Goal: Task Accomplishment & Management: Complete application form

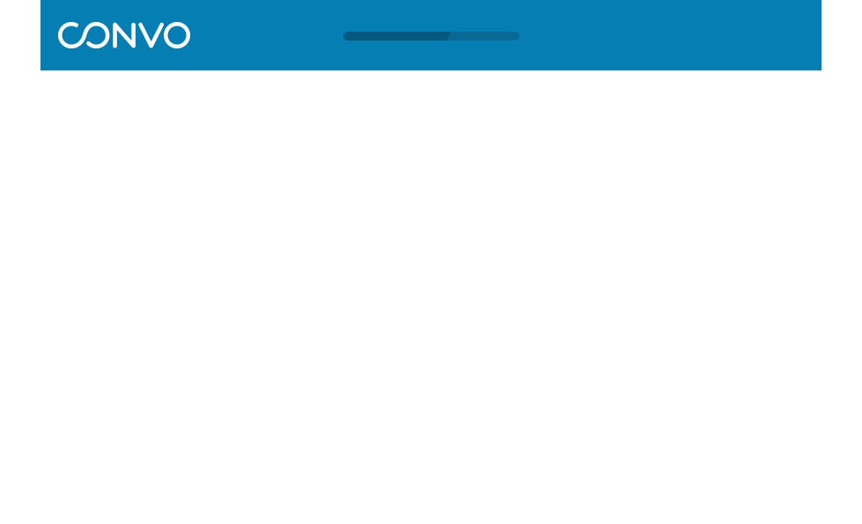
scroll to position [1, 0]
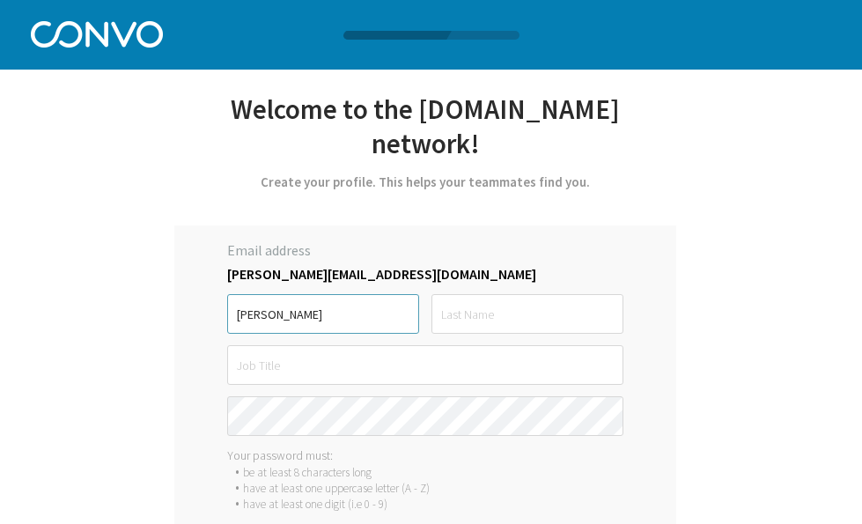
type input "[PERSON_NAME]"
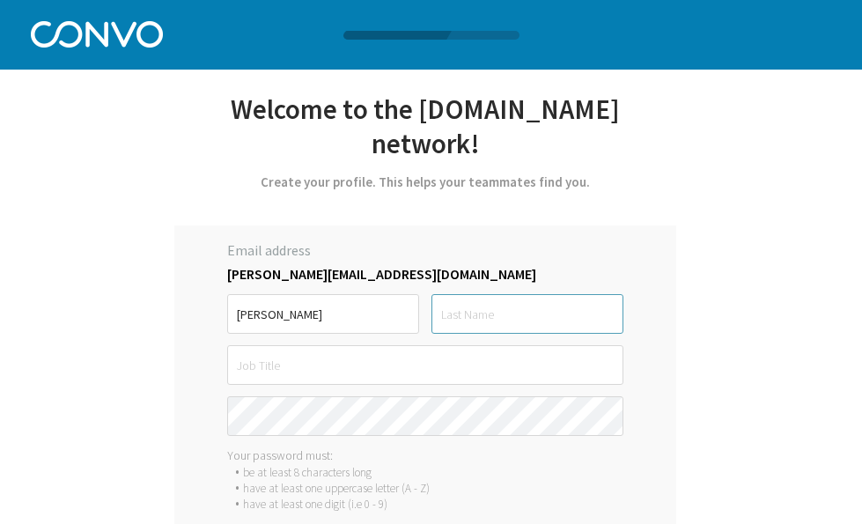
click at [468, 322] on input "text" at bounding box center [527, 314] width 192 height 40
type input "Manselli"
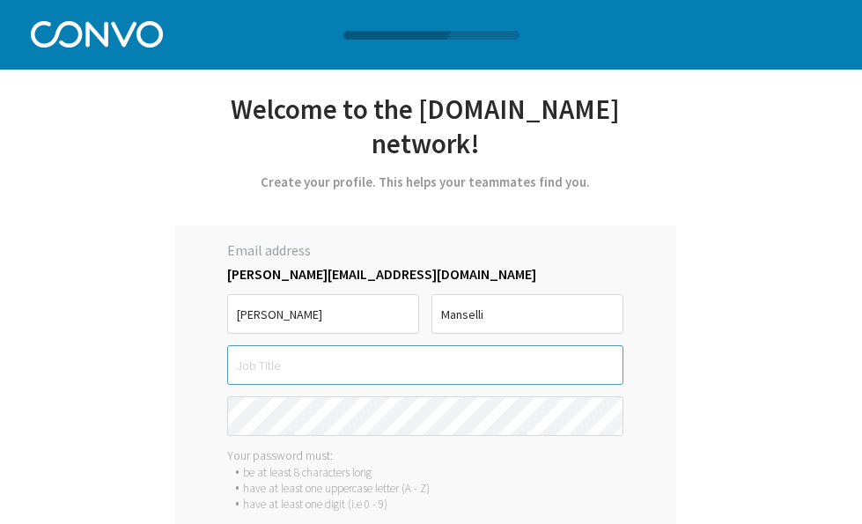
click at [425, 368] on input "text" at bounding box center [425, 365] width 396 height 40
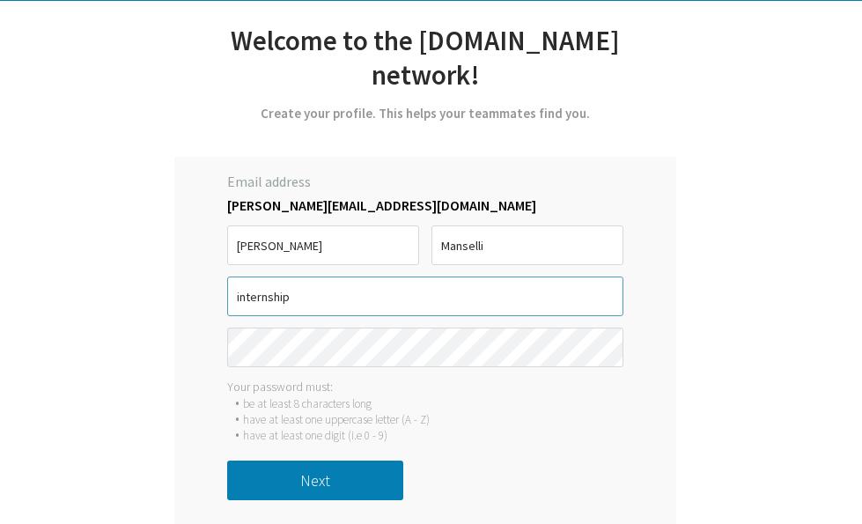
type input "internship"
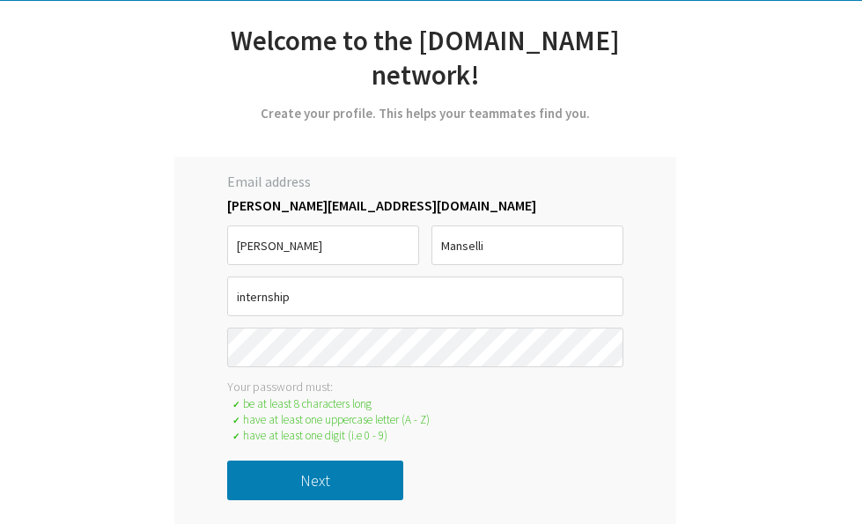
click at [347, 477] on button "Next" at bounding box center [315, 481] width 176 height 40
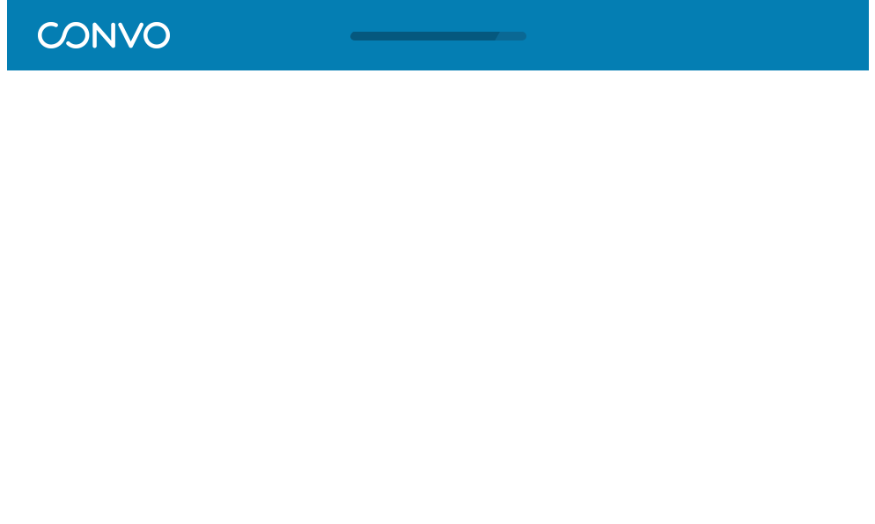
scroll to position [0, 0]
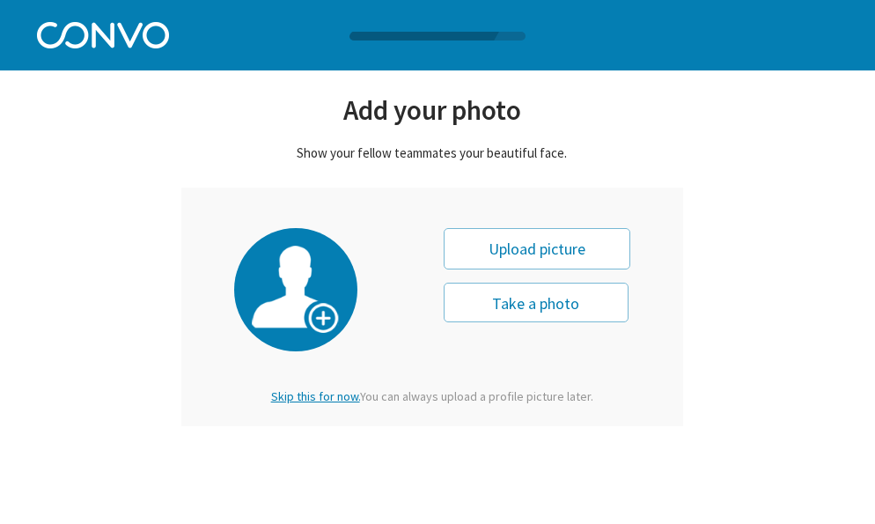
click at [328, 395] on span "Skip this for now." at bounding box center [315, 396] width 89 height 16
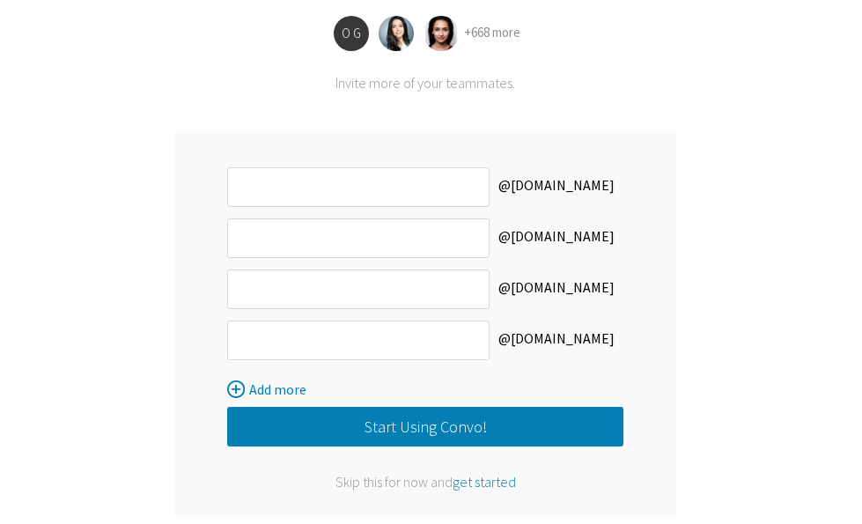
scroll to position [223, 0]
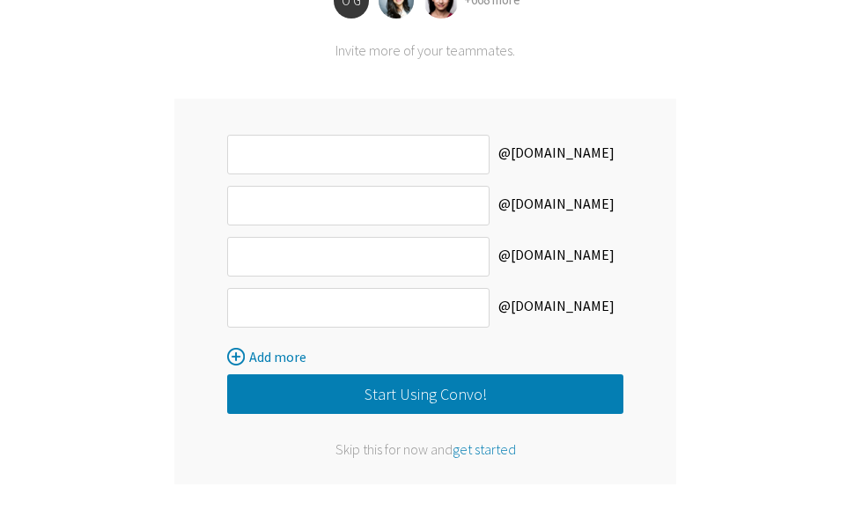
click at [476, 446] on span "get started" at bounding box center [484, 449] width 63 height 18
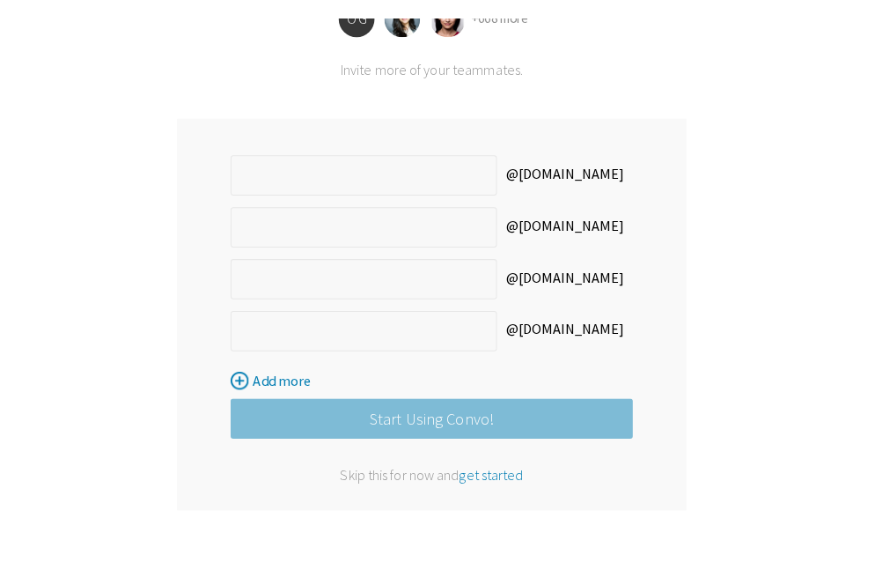
scroll to position [0, 0]
